Goal: Information Seeking & Learning: Learn about a topic

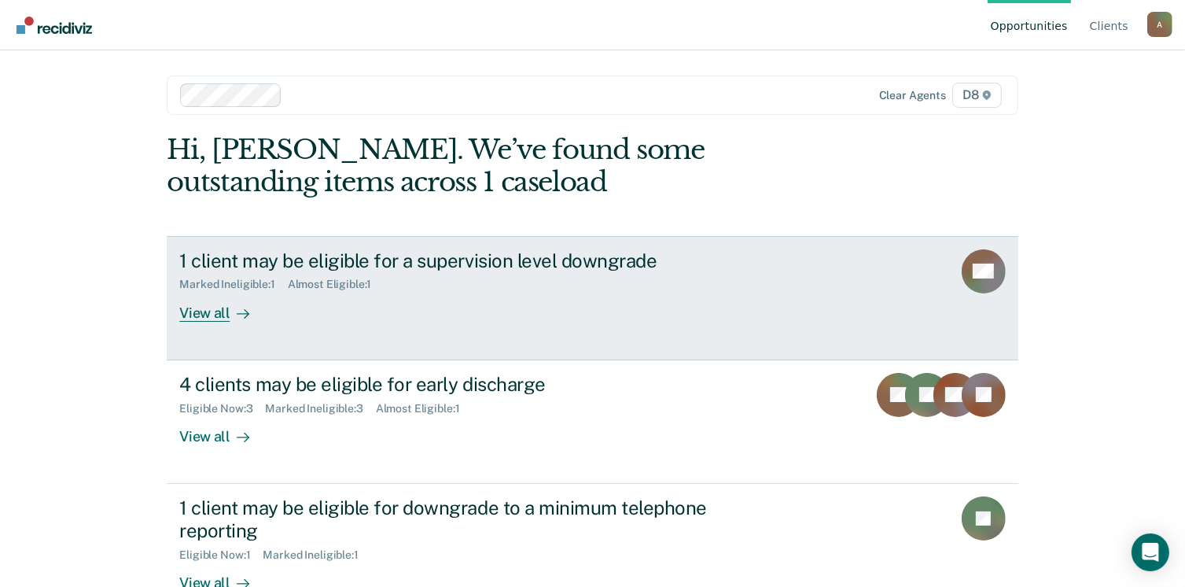
click at [204, 319] on div "View all" at bounding box center [223, 306] width 88 height 31
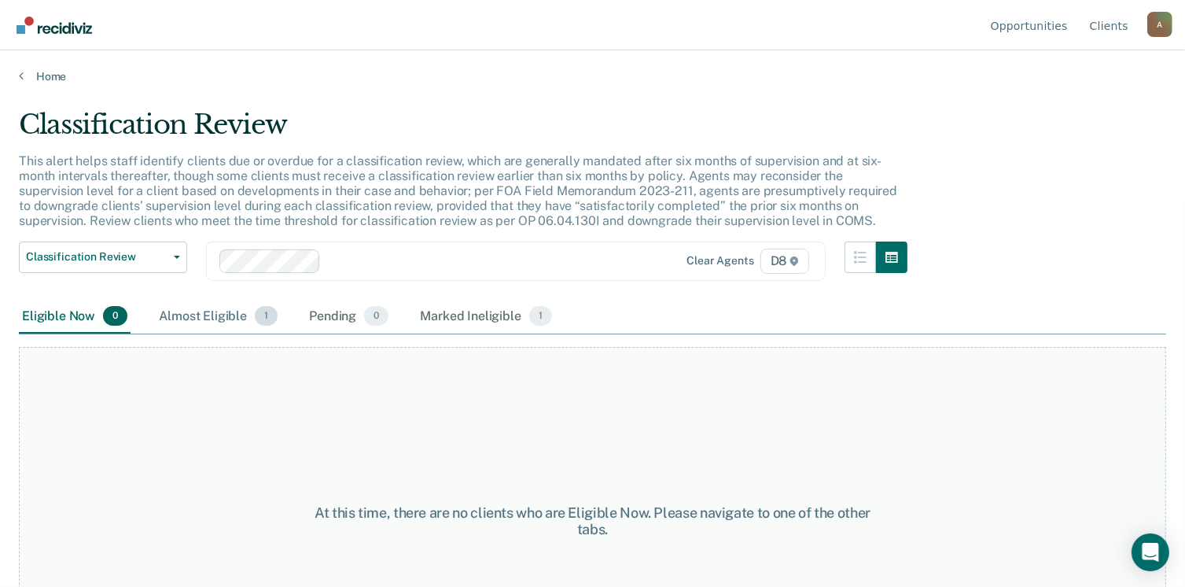
click at [208, 307] on div "Almost Eligible 1" at bounding box center [218, 317] width 125 height 35
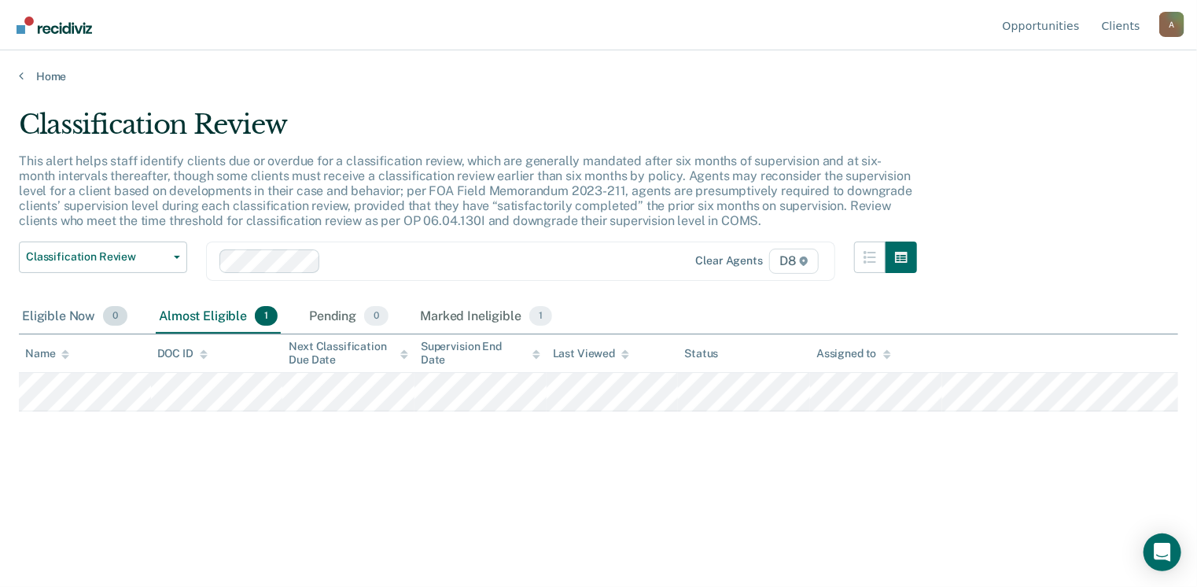
click at [52, 317] on div "Eligible Now 0" at bounding box center [75, 317] width 112 height 35
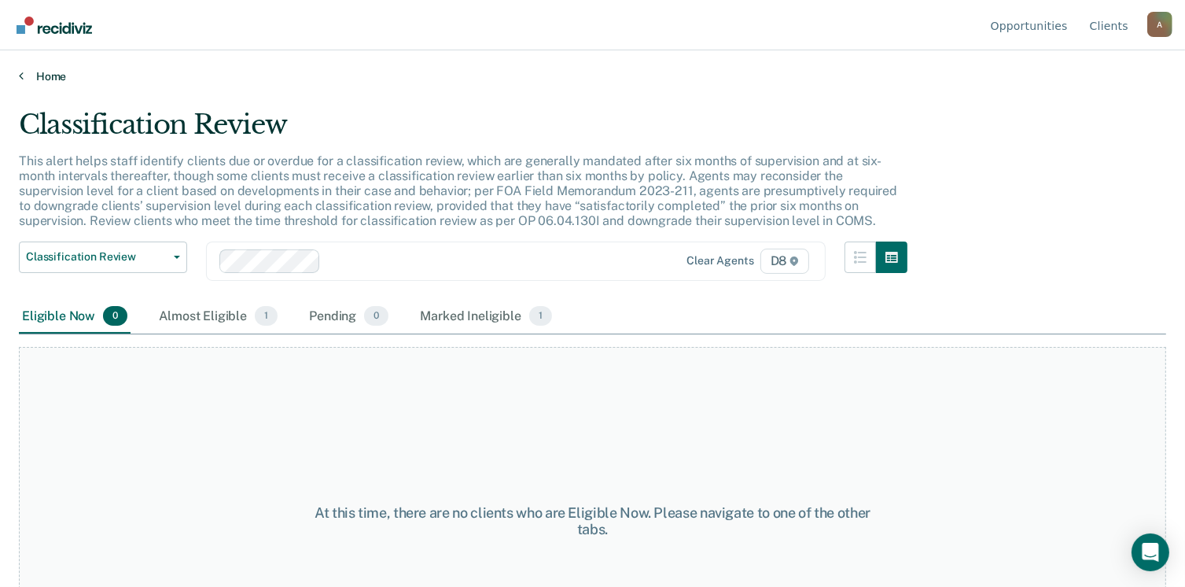
click at [57, 70] on link "Home" at bounding box center [593, 76] width 1148 height 14
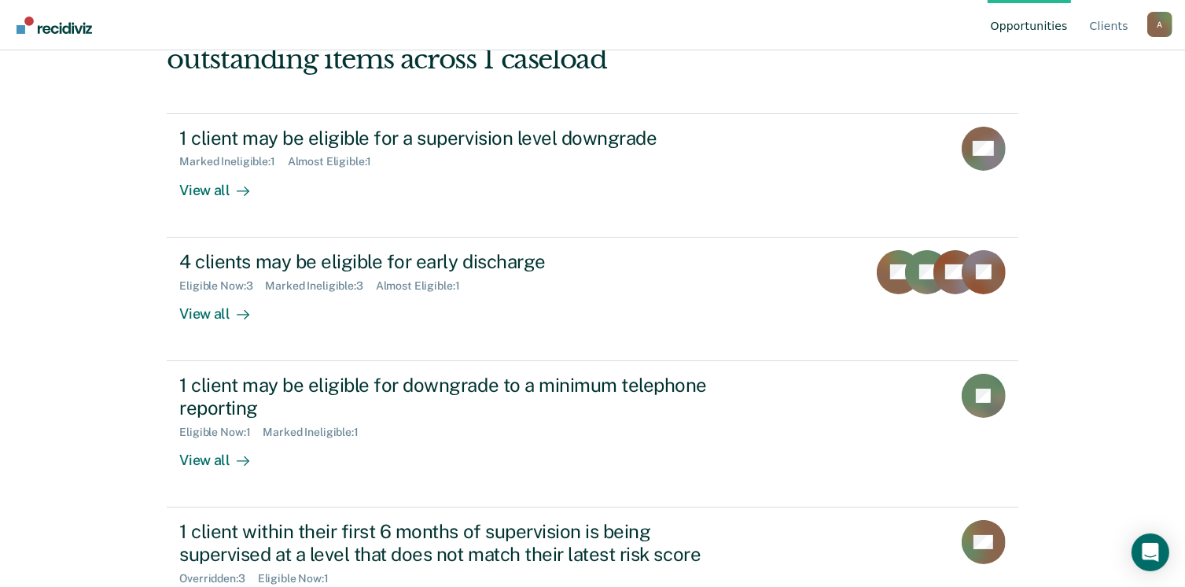
scroll to position [157, 0]
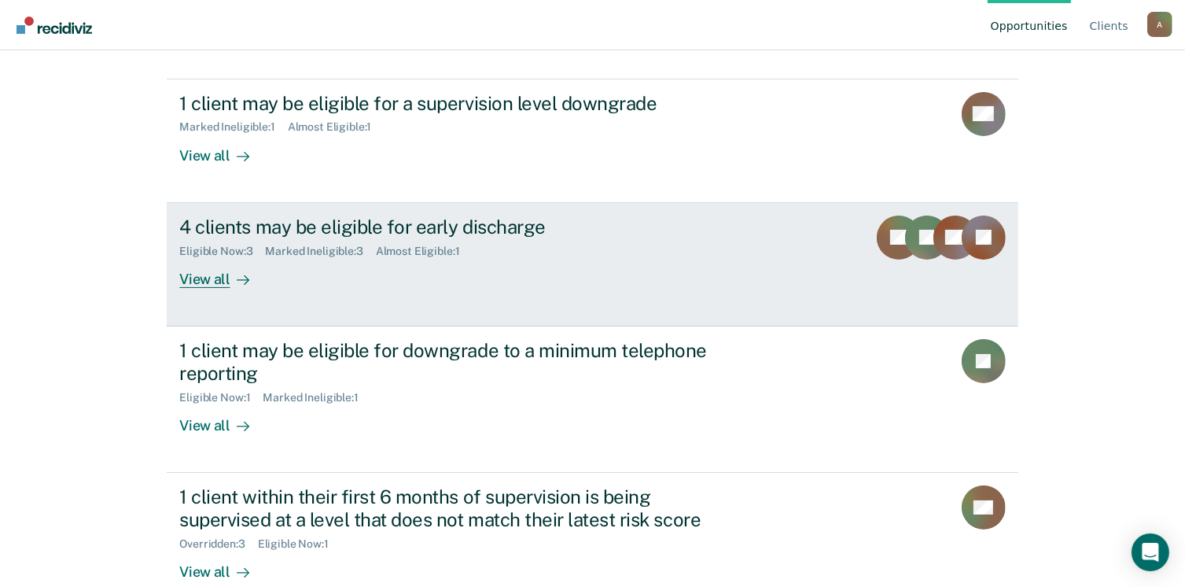
click at [197, 274] on div "View all" at bounding box center [223, 272] width 88 height 31
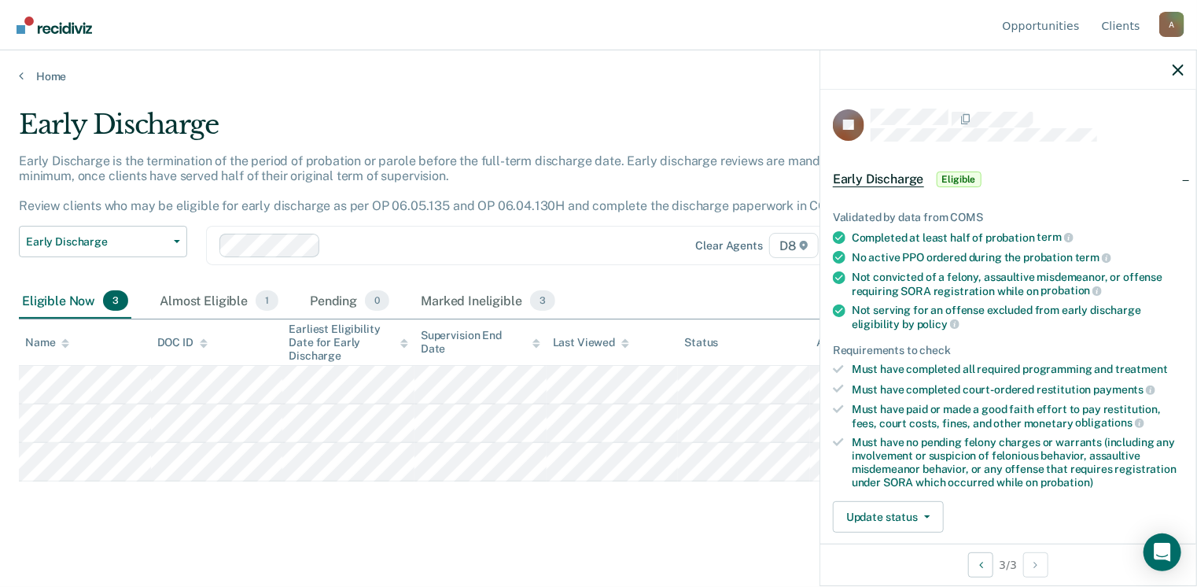
click at [47, 62] on div "Home" at bounding box center [598, 66] width 1197 height 33
click at [46, 70] on link "Home" at bounding box center [598, 76] width 1159 height 14
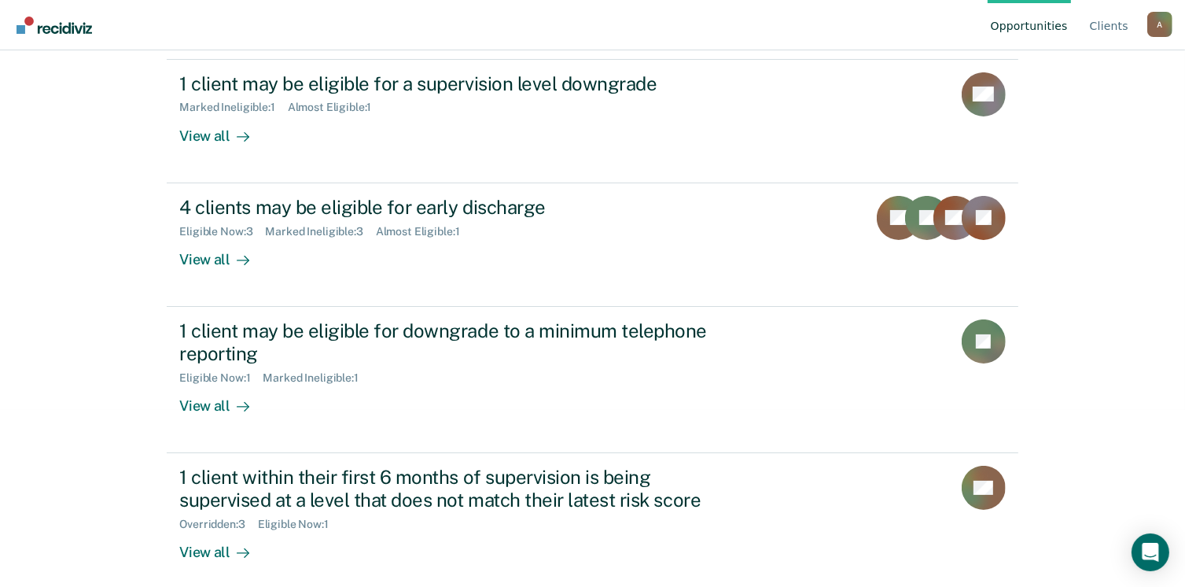
scroll to position [188, 0]
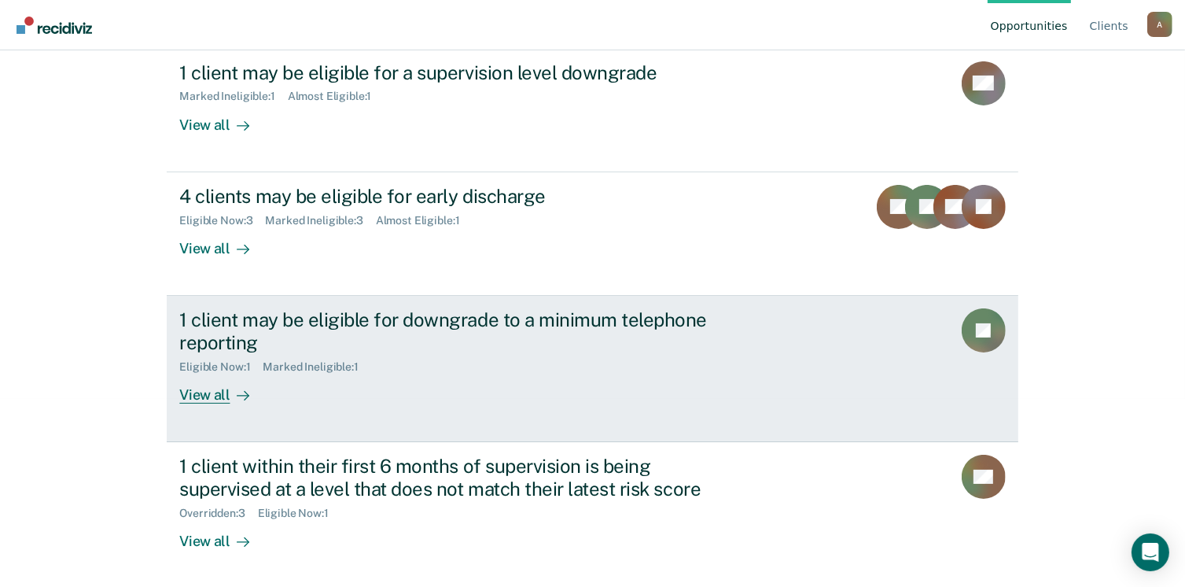
click at [197, 391] on div "View all" at bounding box center [223, 388] width 88 height 31
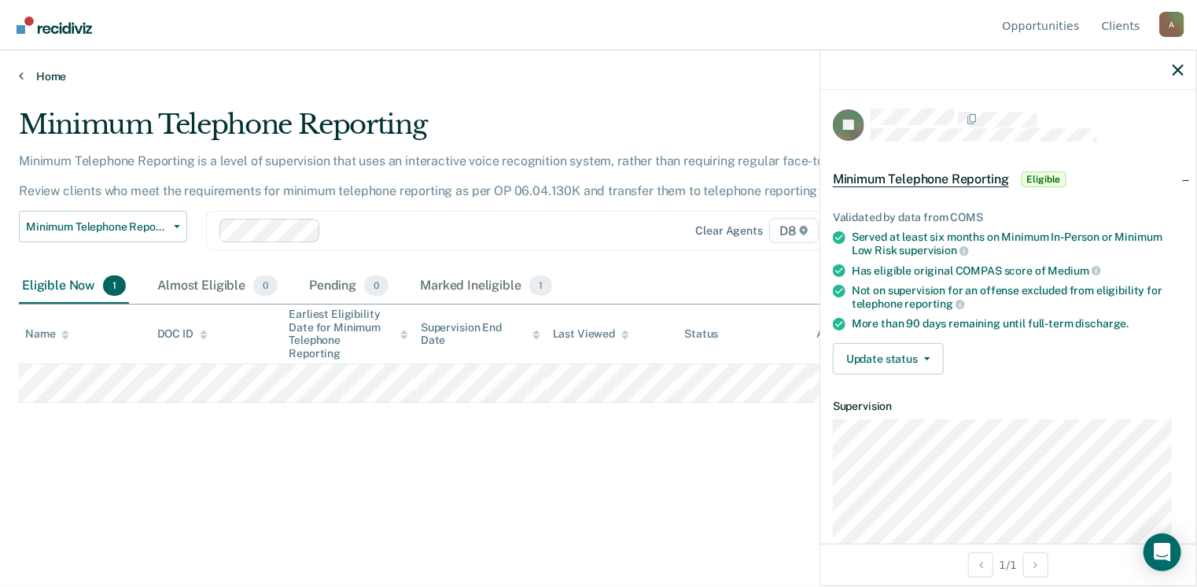
click at [57, 71] on link "Home" at bounding box center [598, 76] width 1159 height 14
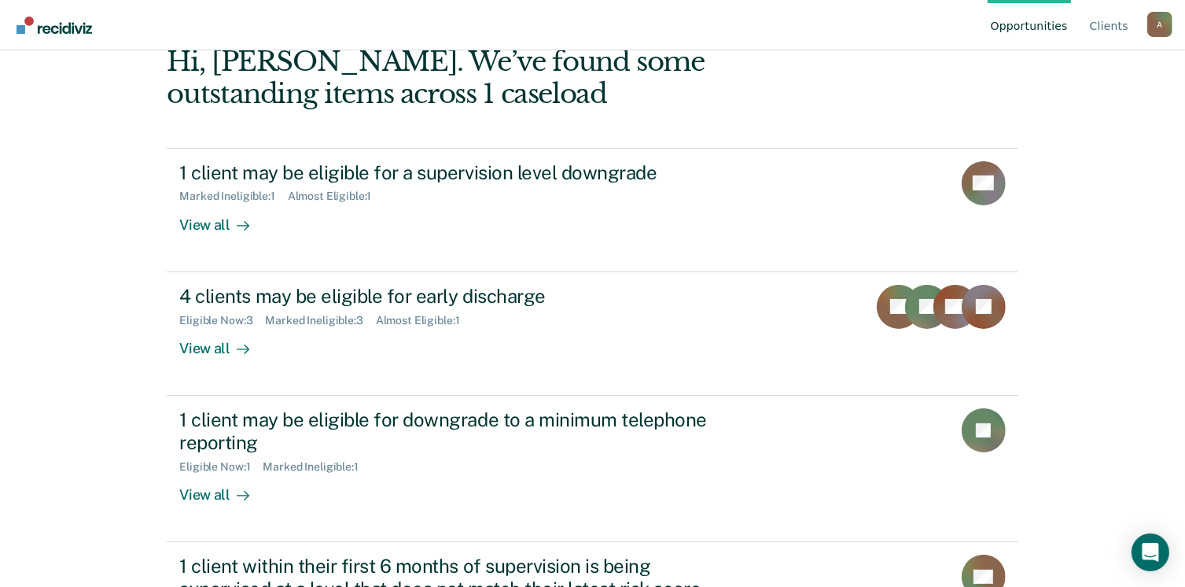
scroll to position [188, 0]
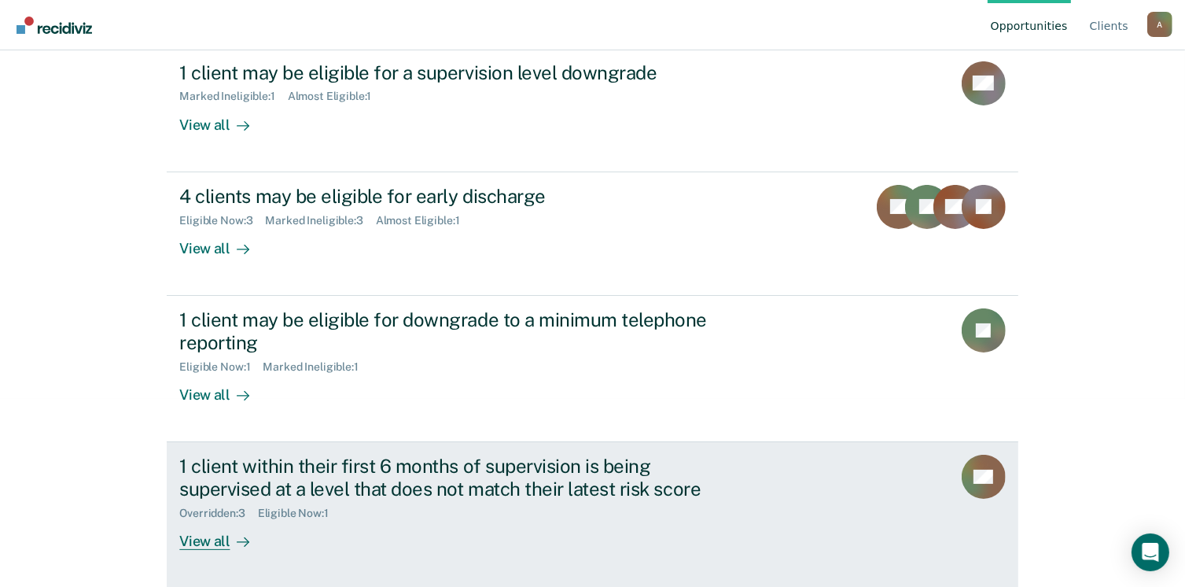
click at [214, 543] on div "View all" at bounding box center [223, 534] width 88 height 31
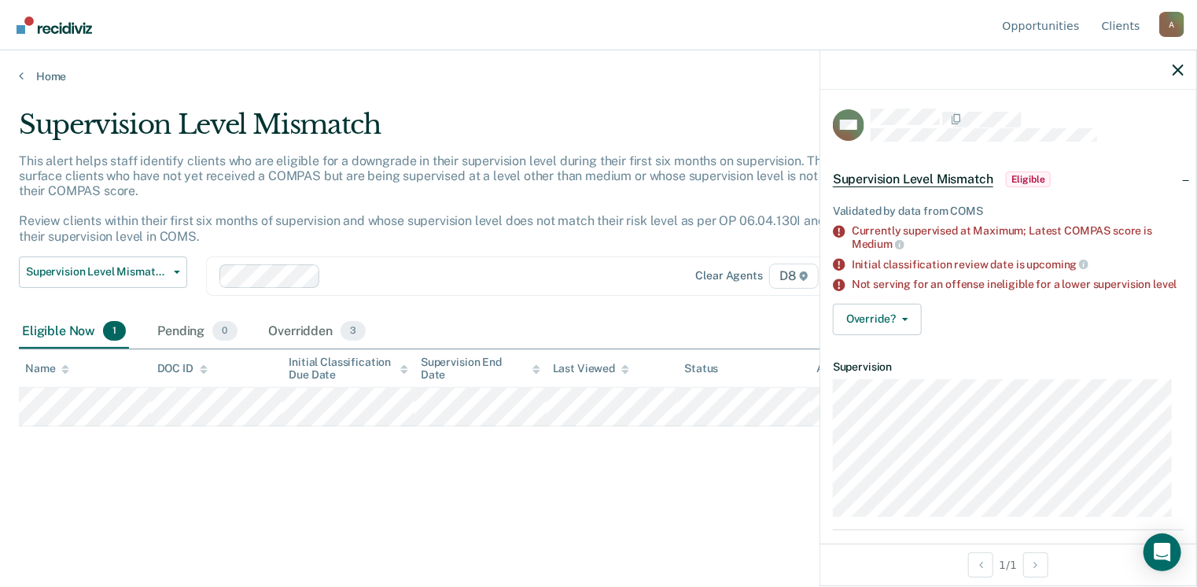
click at [505, 286] on div at bounding box center [430, 276] width 422 height 24
click at [88, 469] on div "Supervision Level Mismatch This alert helps staff identify clients who are elig…" at bounding box center [598, 314] width 1159 height 411
click at [315, 462] on div "Supervision Level Mismatch This alert helps staff identify clients who are elig…" at bounding box center [598, 289] width 1159 height 360
click at [387, 282] on div at bounding box center [482, 276] width 311 height 18
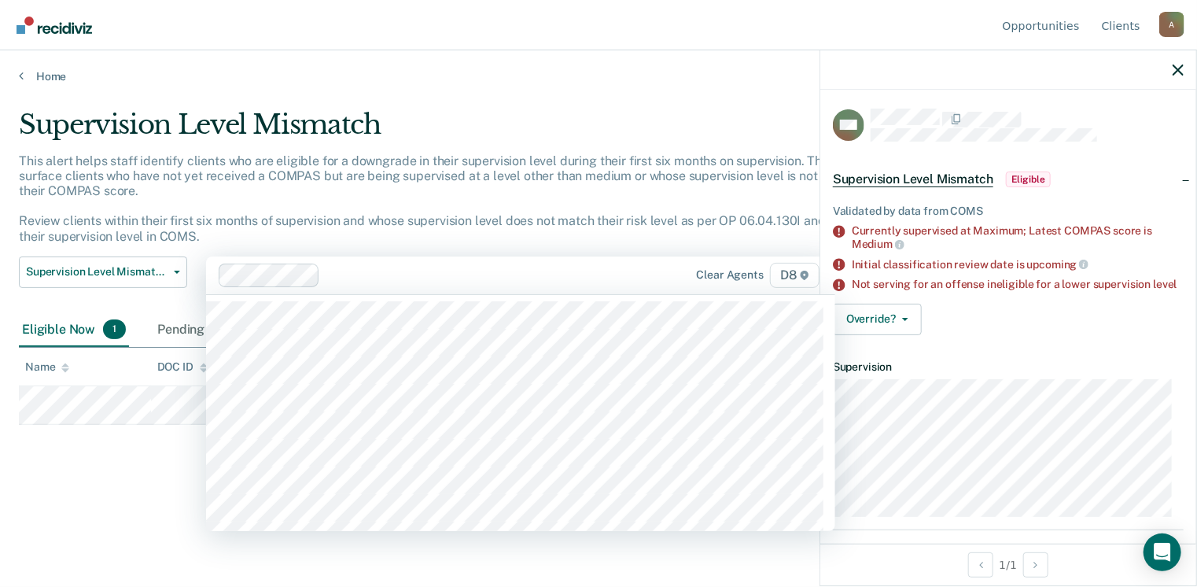
click at [395, 240] on div "This alert helps staff identify clients who are eligible for a downgrade in the…" at bounding box center [468, 204] width 898 height 103
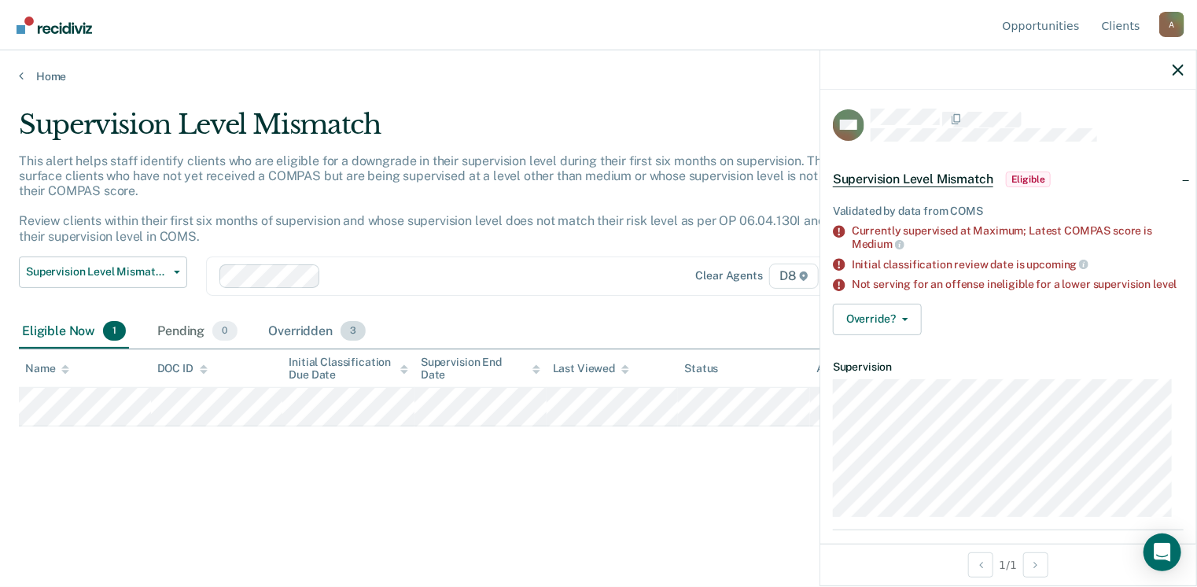
click at [301, 339] on div "Overridden 3" at bounding box center [318, 332] width 104 height 35
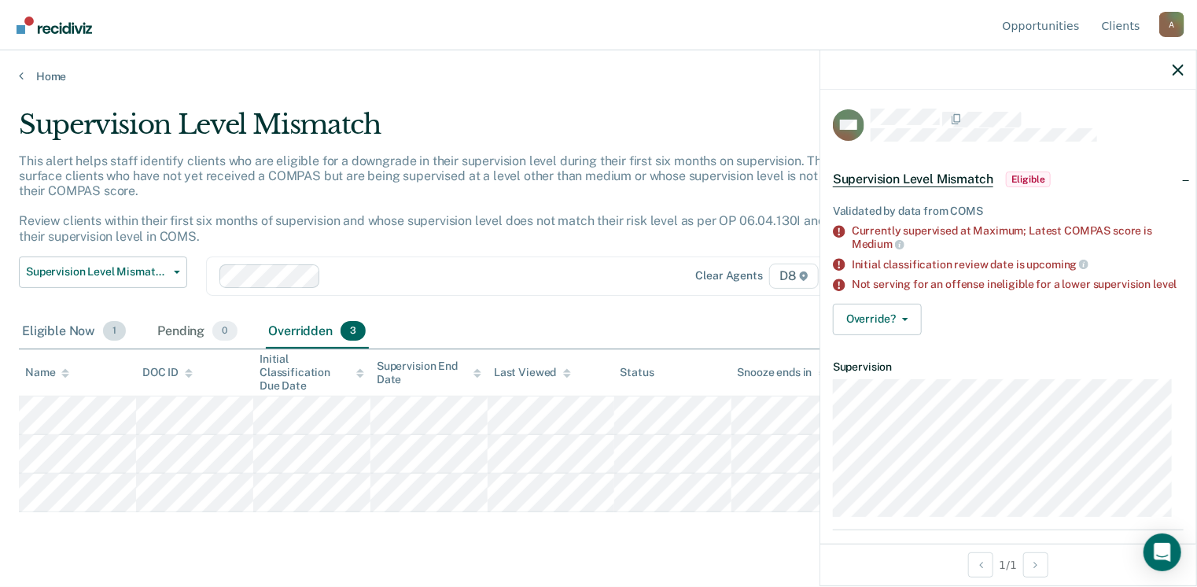
click at [39, 331] on div "Eligible Now 1" at bounding box center [74, 332] width 110 height 35
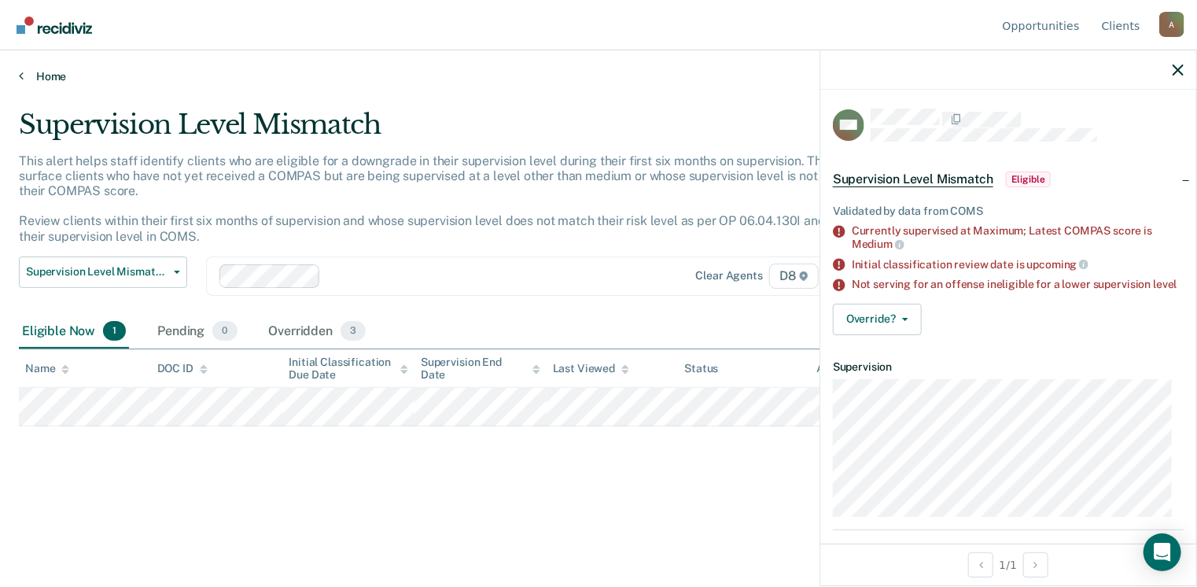
click at [50, 80] on link "Home" at bounding box center [598, 76] width 1159 height 14
